Goal: Information Seeking & Learning: Understand process/instructions

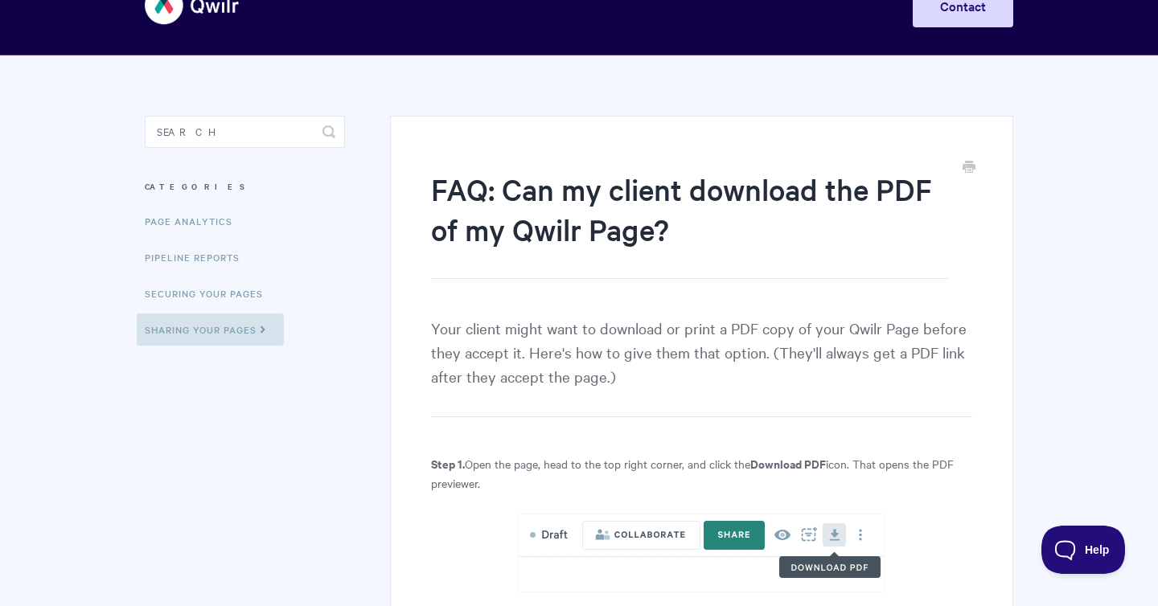
click at [719, 345] on p "Your client might want to download or print a PDF copy of your Qwilr Page befor…" at bounding box center [701, 366] width 541 height 101
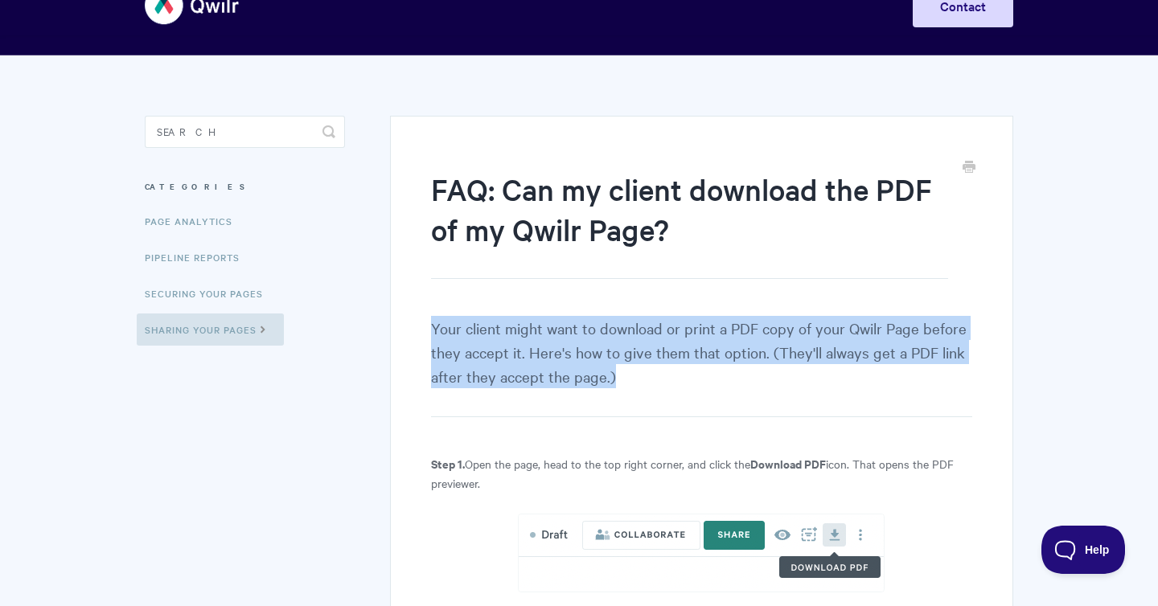
click at [719, 345] on p "Your client might want to download or print a PDF copy of your Qwilr Page befor…" at bounding box center [701, 366] width 541 height 101
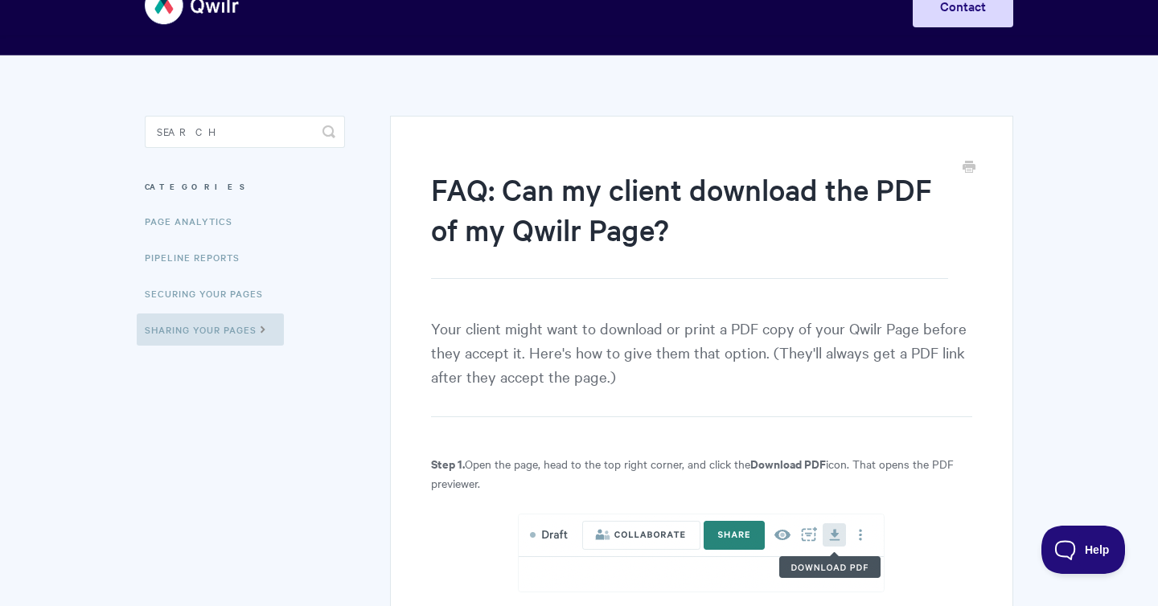
click at [719, 345] on p "Your client might want to download or print a PDF copy of your Qwilr Page befor…" at bounding box center [701, 366] width 541 height 101
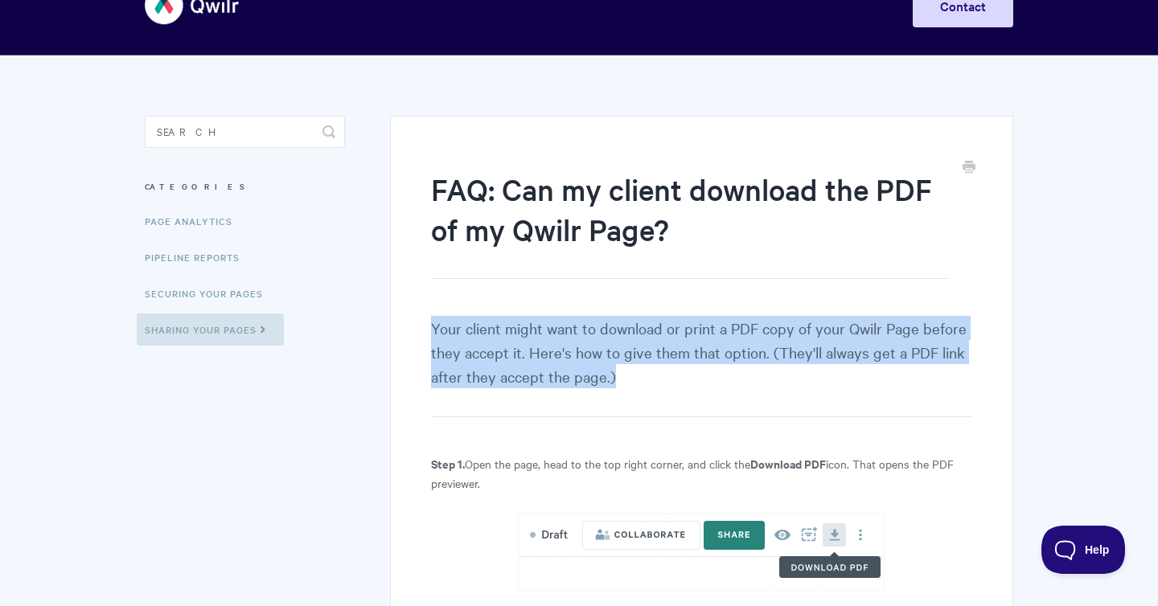
click at [734, 335] on p "Your client might want to download or print a PDF copy of your Qwilr Page befor…" at bounding box center [701, 366] width 541 height 101
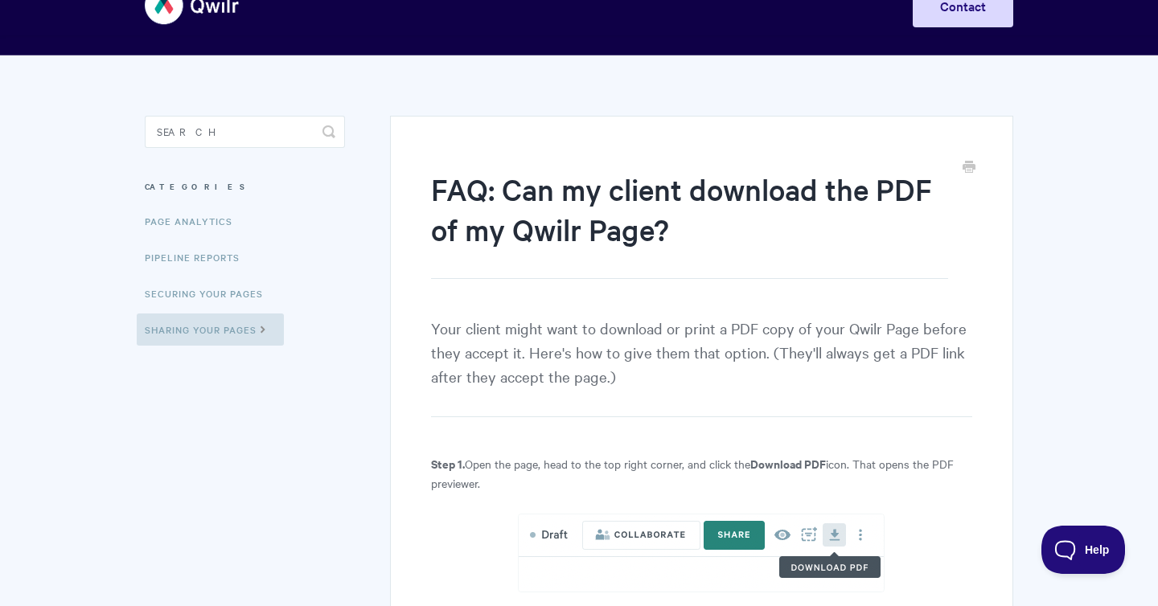
click at [734, 335] on p "Your client might want to download or print a PDF copy of your Qwilr Page befor…" at bounding box center [701, 366] width 541 height 101
click at [719, 383] on p "Your client might want to download or print a PDF copy of your Qwilr Page befor…" at bounding box center [701, 366] width 541 height 101
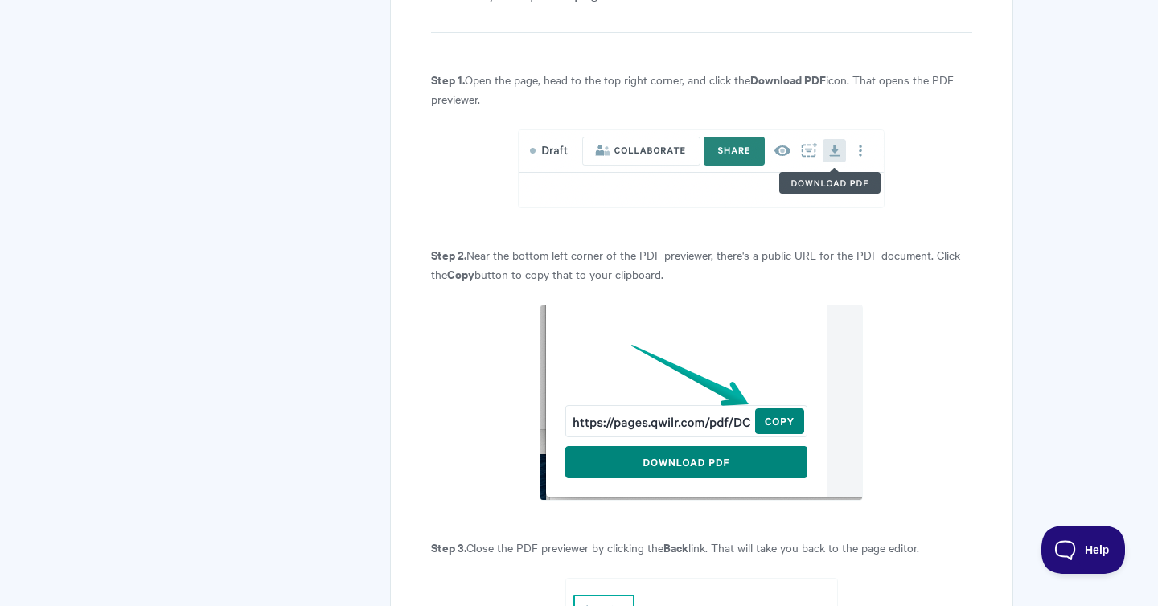
scroll to position [437, 0]
